Goal: Task Accomplishment & Management: Manage account settings

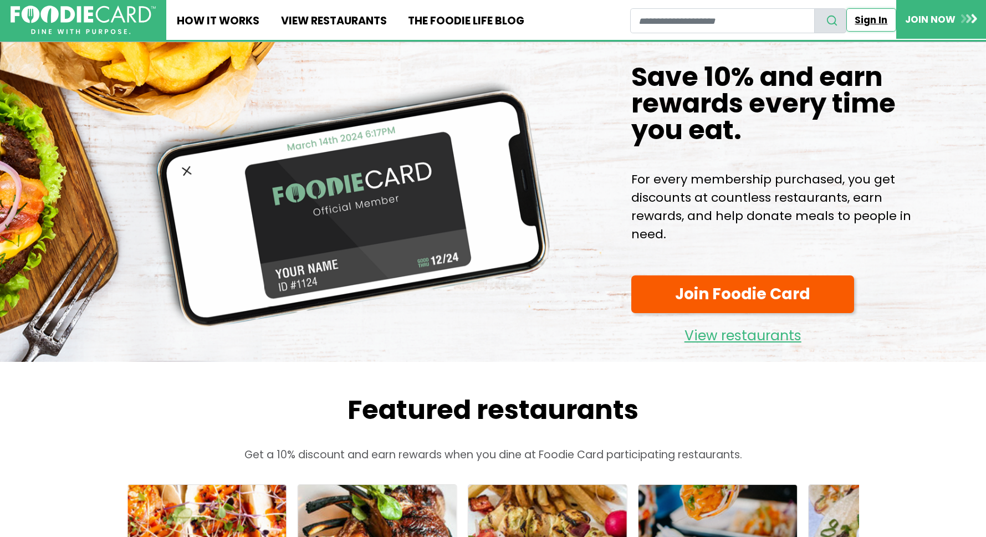
click at [874, 18] on link "Sign In" at bounding box center [871, 19] width 50 height 23
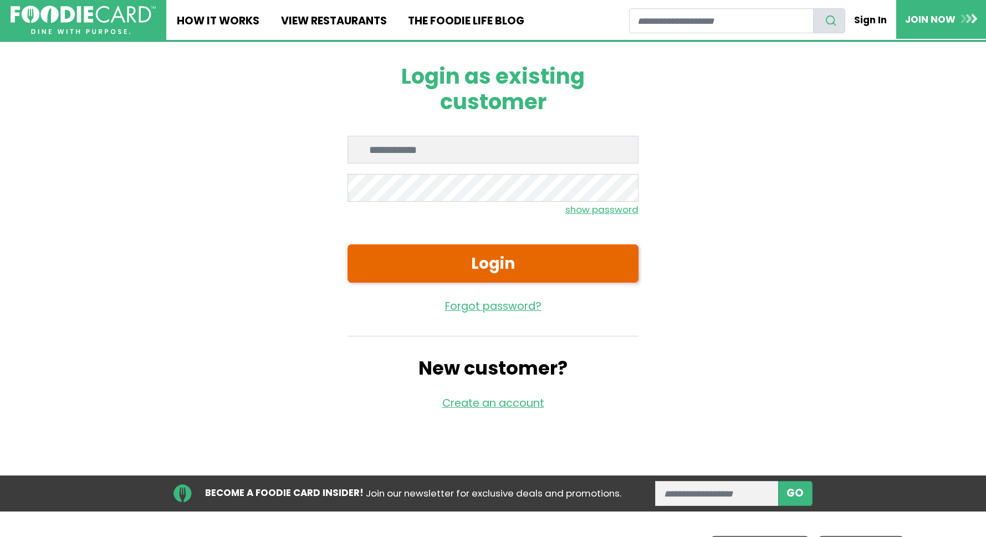
click at [425, 269] on button "Login" at bounding box center [493, 263] width 291 height 38
type input "**********"
click at [468, 268] on button "Login" at bounding box center [493, 263] width 291 height 38
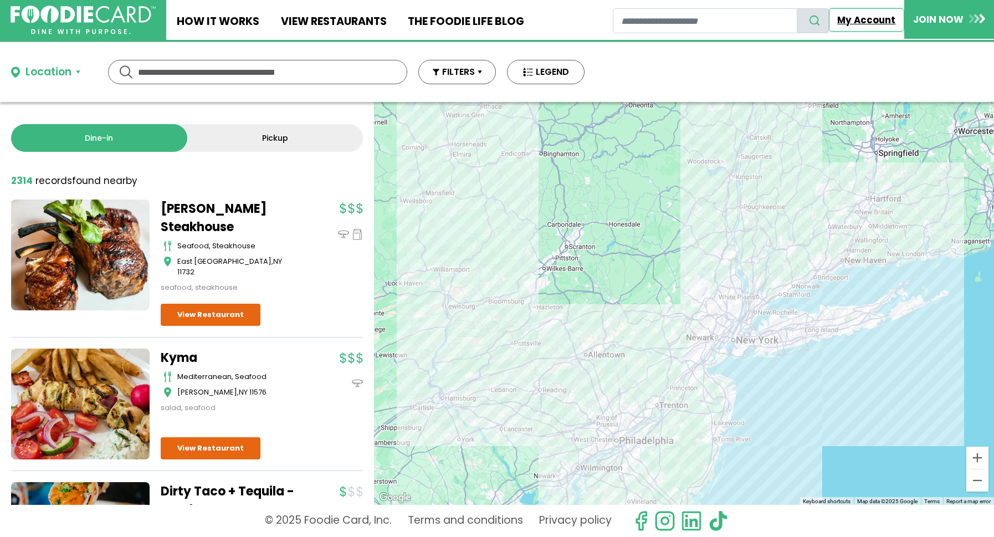
click at [857, 21] on link "My Account" at bounding box center [866, 19] width 75 height 23
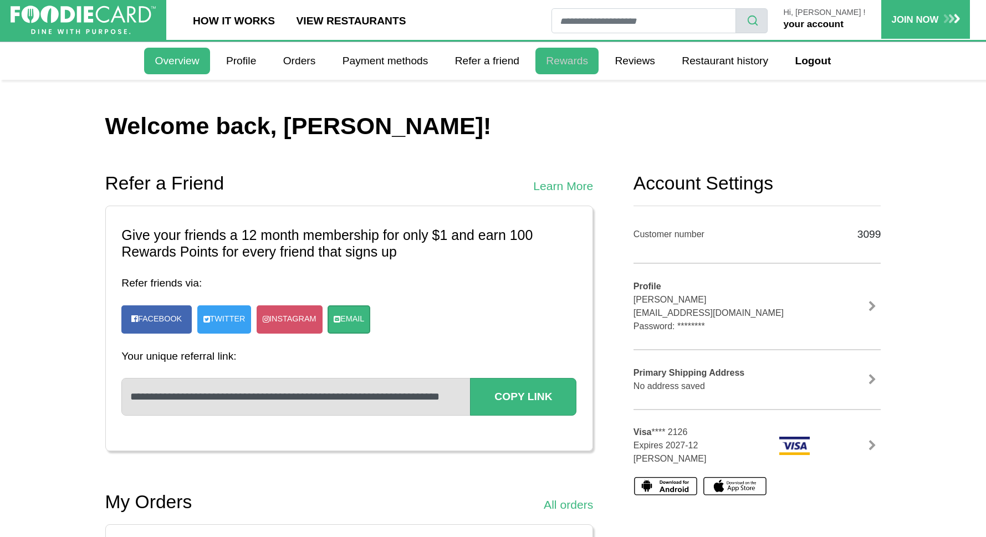
click at [565, 56] on link "Rewards" at bounding box center [566, 61] width 63 height 27
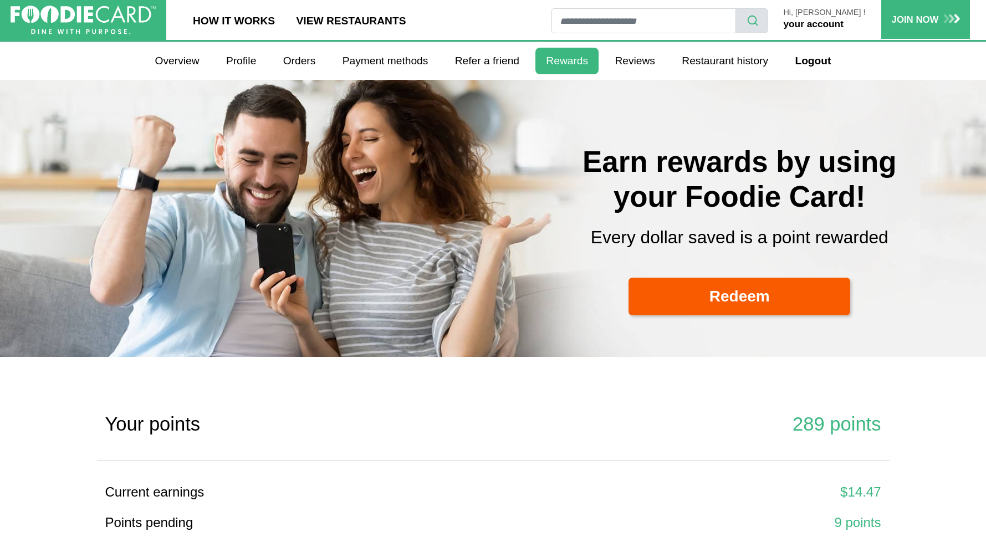
select select
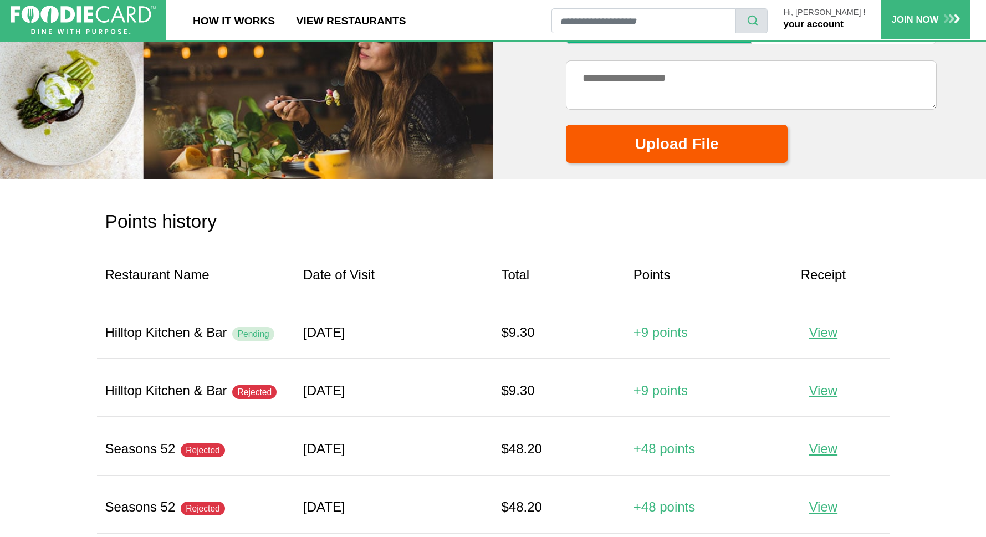
scroll to position [981, 0]
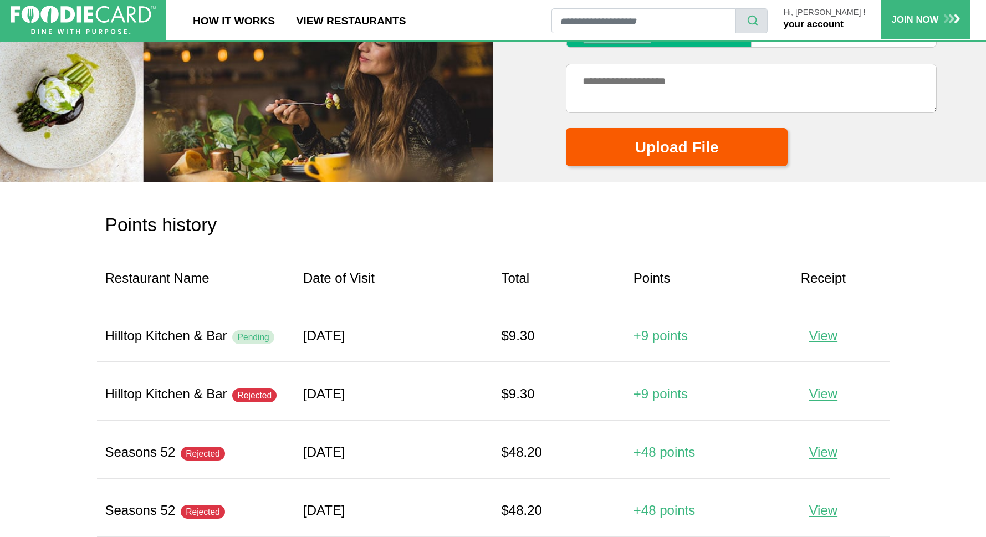
click at [815, 21] on link "your account" at bounding box center [813, 23] width 60 height 11
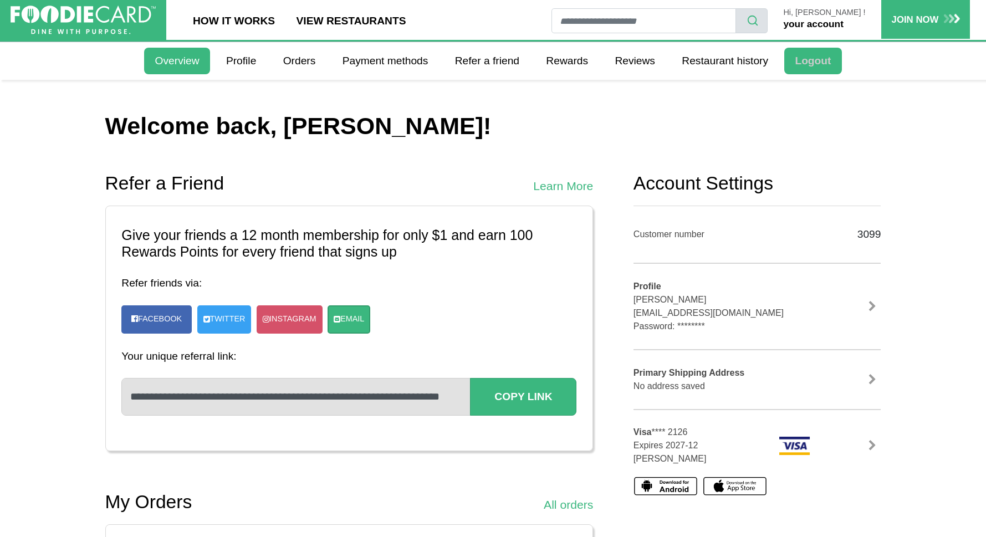
click at [814, 60] on link "Logout" at bounding box center [812, 61] width 57 height 27
